Goal: Task Accomplishment & Management: Use online tool/utility

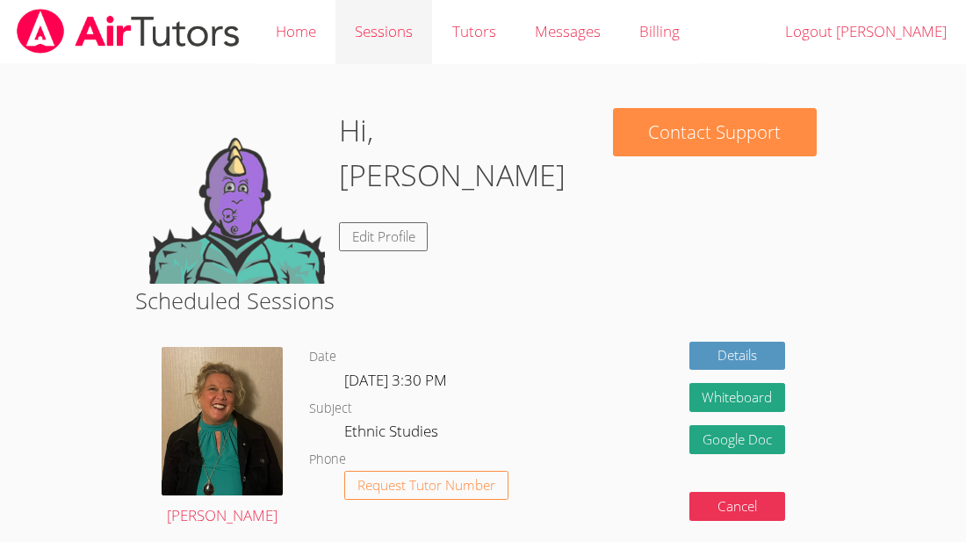
click at [339, 35] on link "Sessions" at bounding box center [384, 32] width 97 height 64
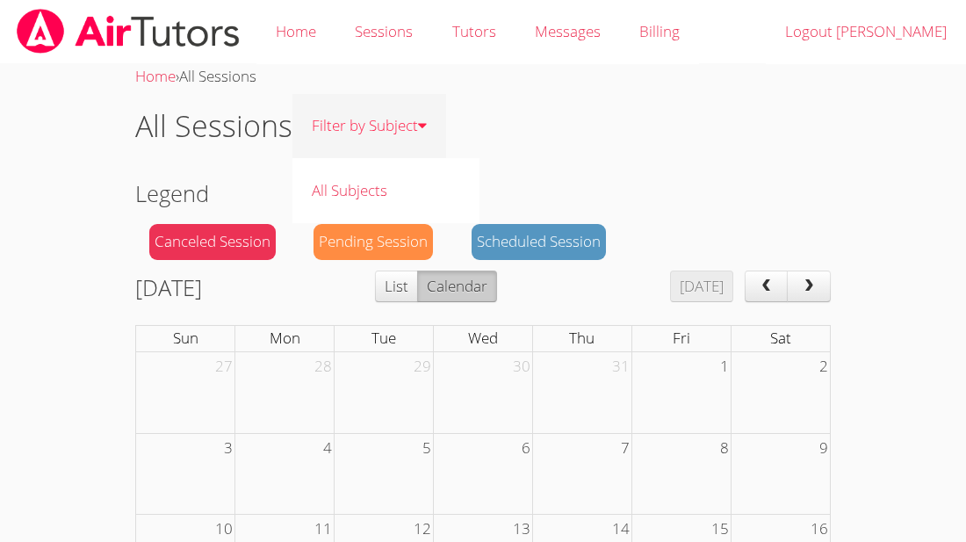
scroll to position [325, 0]
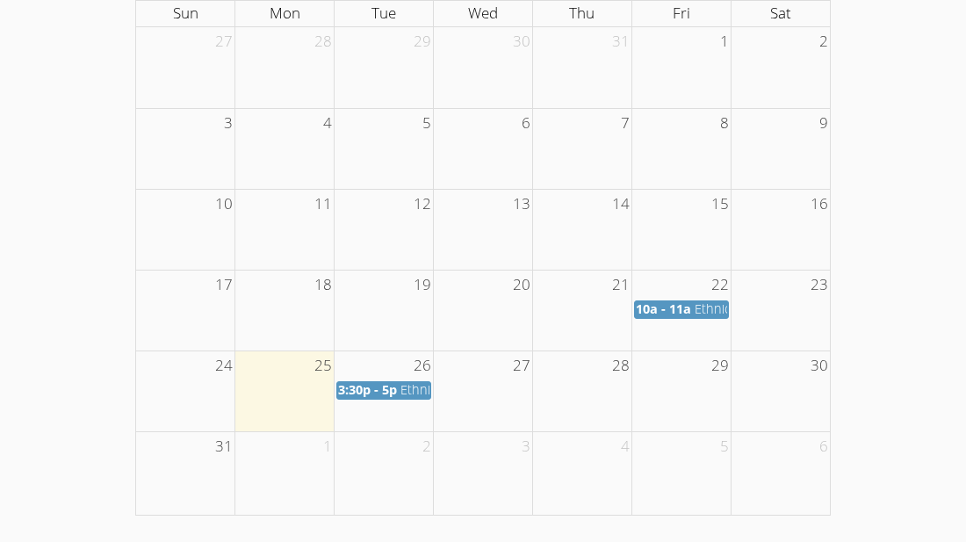
click at [402, 389] on span "Ethnic Studies" at bounding box center [442, 389] width 83 height 17
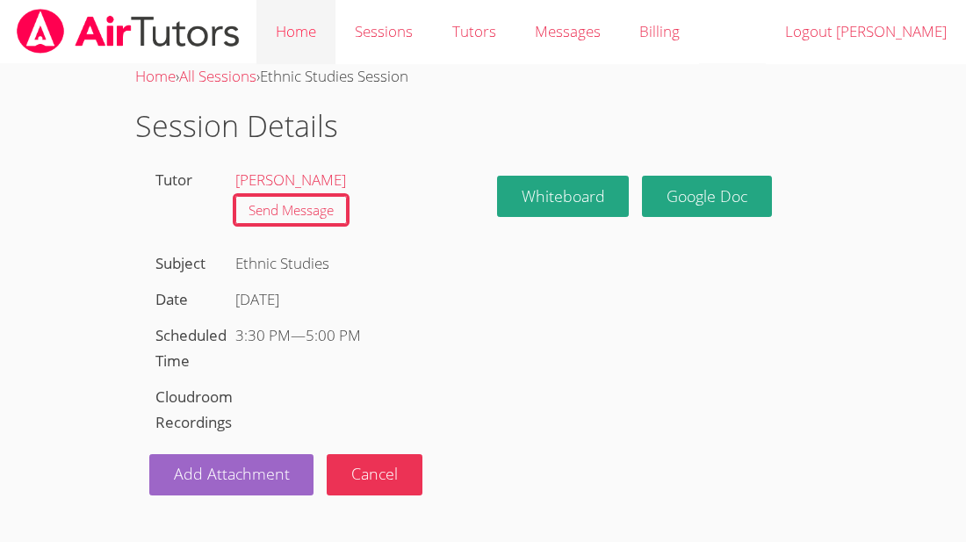
click at [304, 42] on link "Home" at bounding box center [296, 32] width 79 height 64
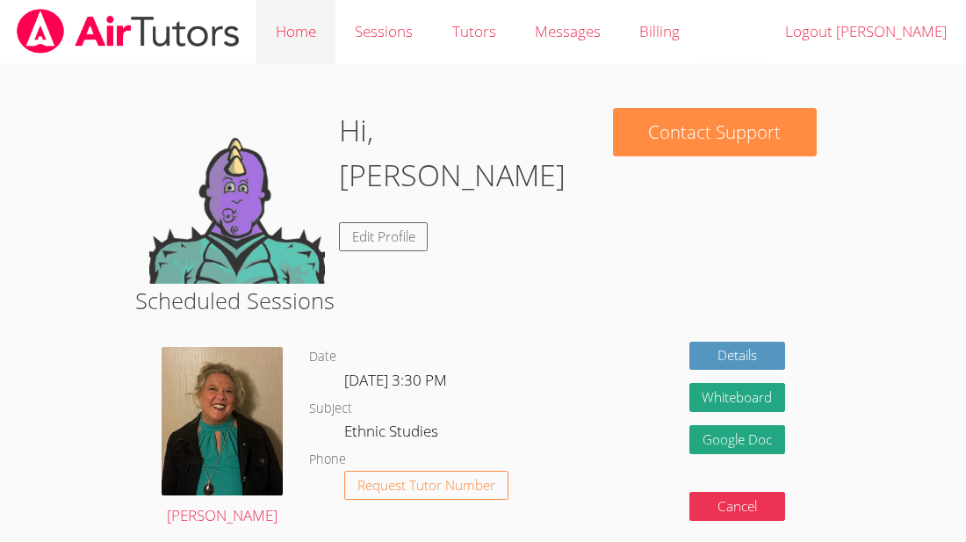
click at [315, 30] on link "Home" at bounding box center [296, 32] width 79 height 64
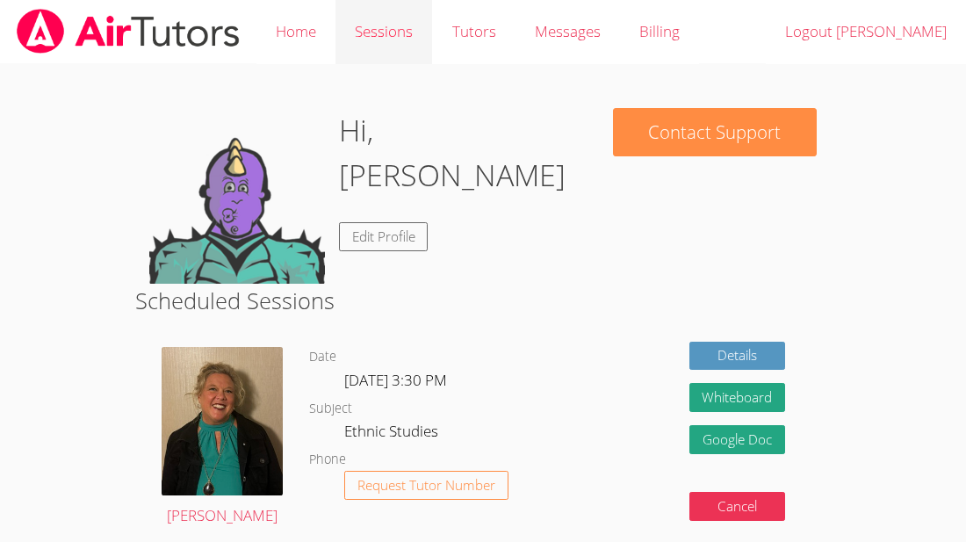
click at [379, 29] on link "Sessions" at bounding box center [384, 32] width 97 height 64
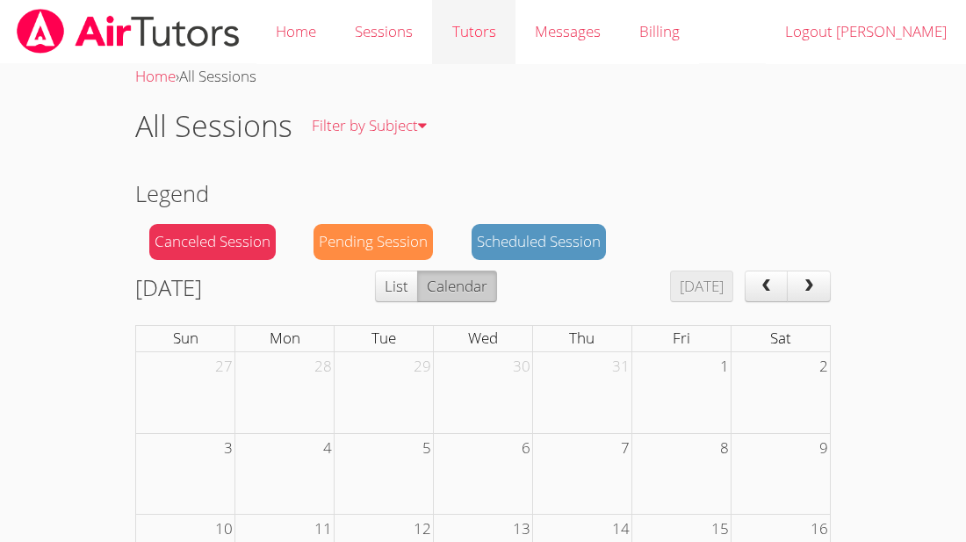
click at [466, 33] on link "Tutors" at bounding box center [473, 32] width 83 height 64
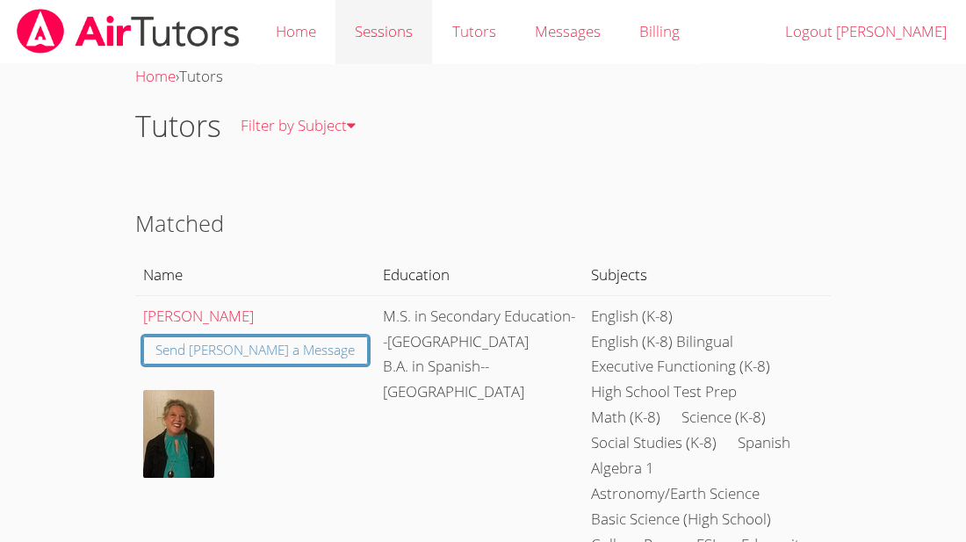
click at [350, 24] on link "Sessions" at bounding box center [384, 32] width 97 height 64
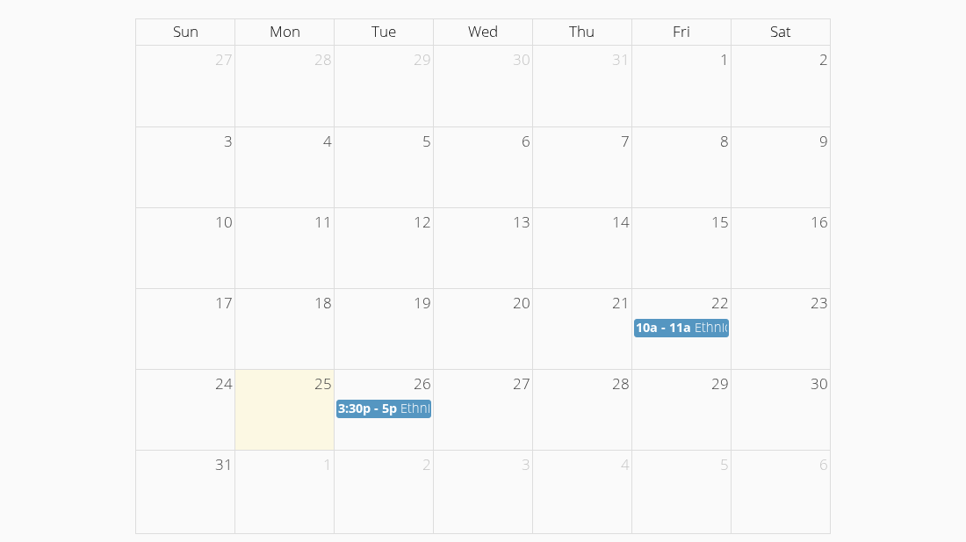
scroll to position [325, 0]
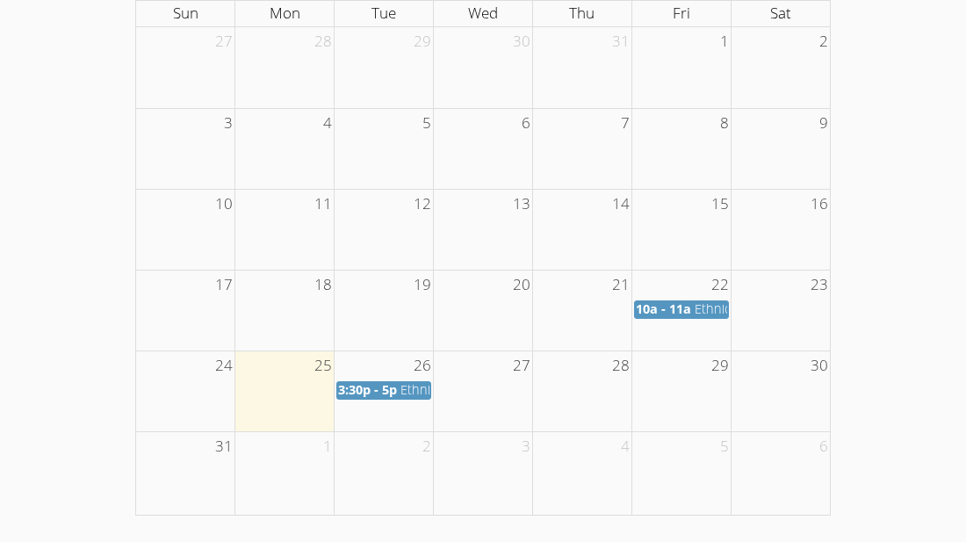
click at [394, 392] on span "3:30p - 5p" at bounding box center [367, 389] width 59 height 17
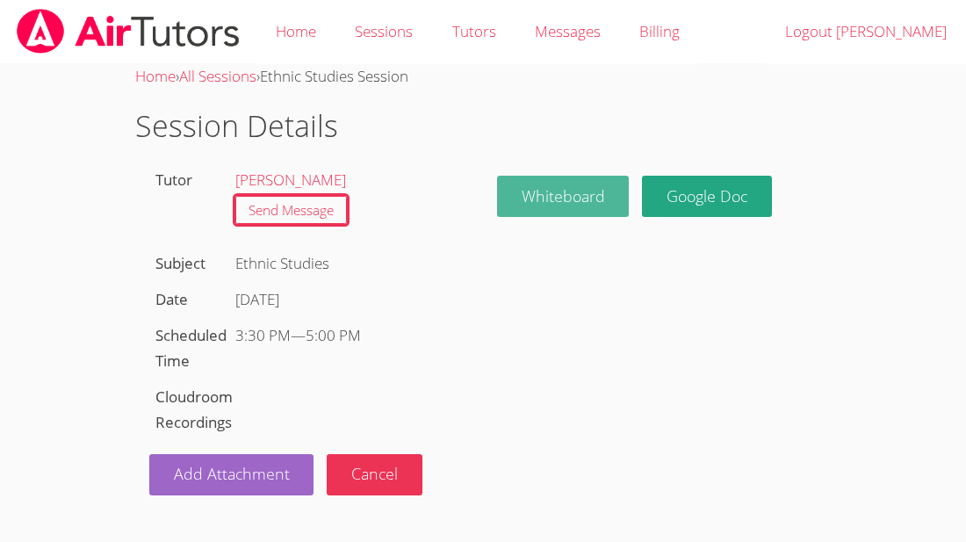
click at [547, 213] on button "Whiteboard" at bounding box center [563, 196] width 133 height 41
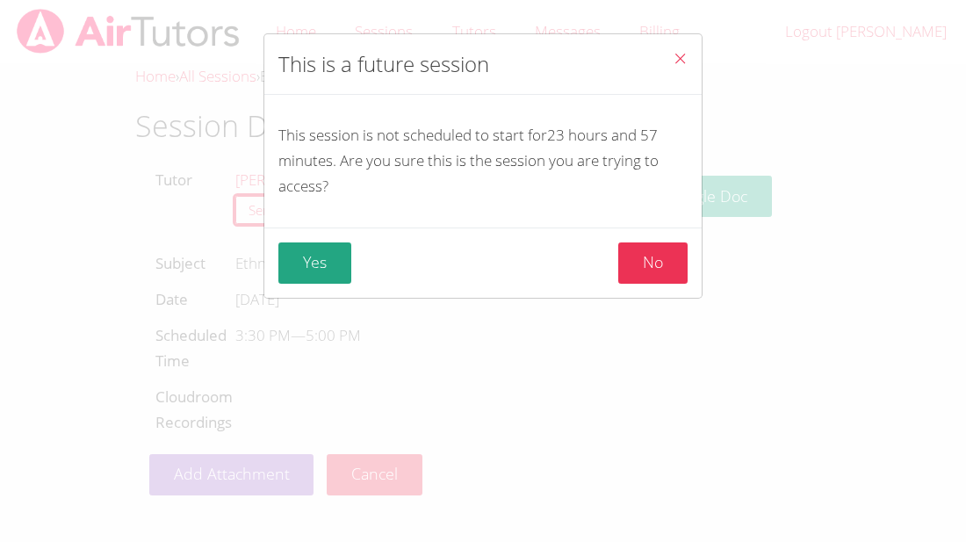
click at [681, 76] on button "Close" at bounding box center [680, 61] width 43 height 54
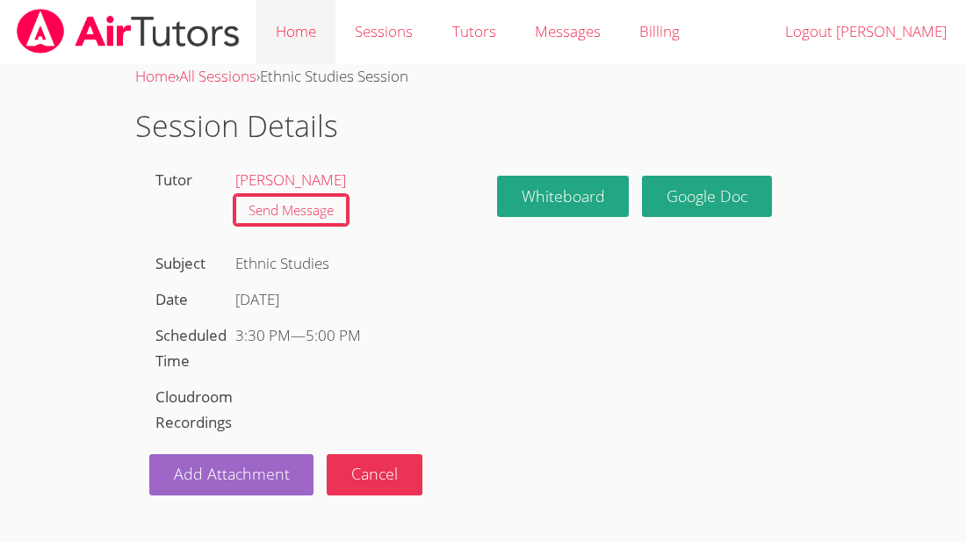
click at [314, 23] on link "Home" at bounding box center [296, 32] width 79 height 64
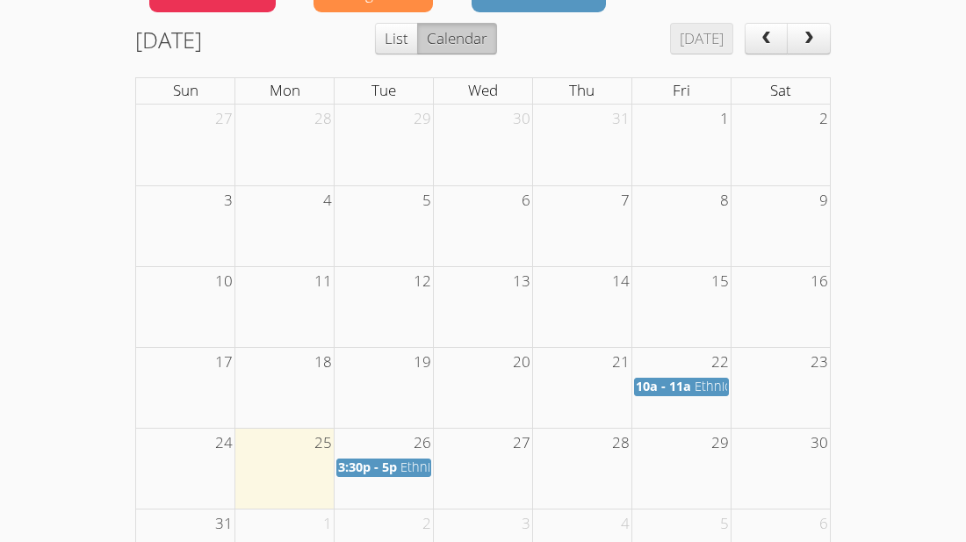
scroll to position [235, 0]
